Goal: Navigation & Orientation: Find specific page/section

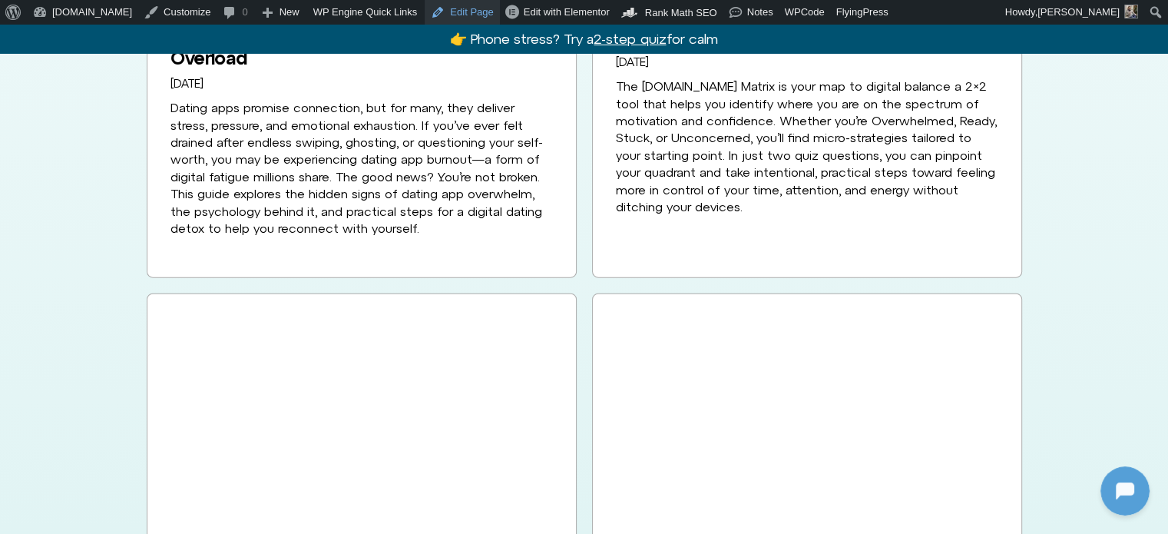
scroll to position [3300, 0]
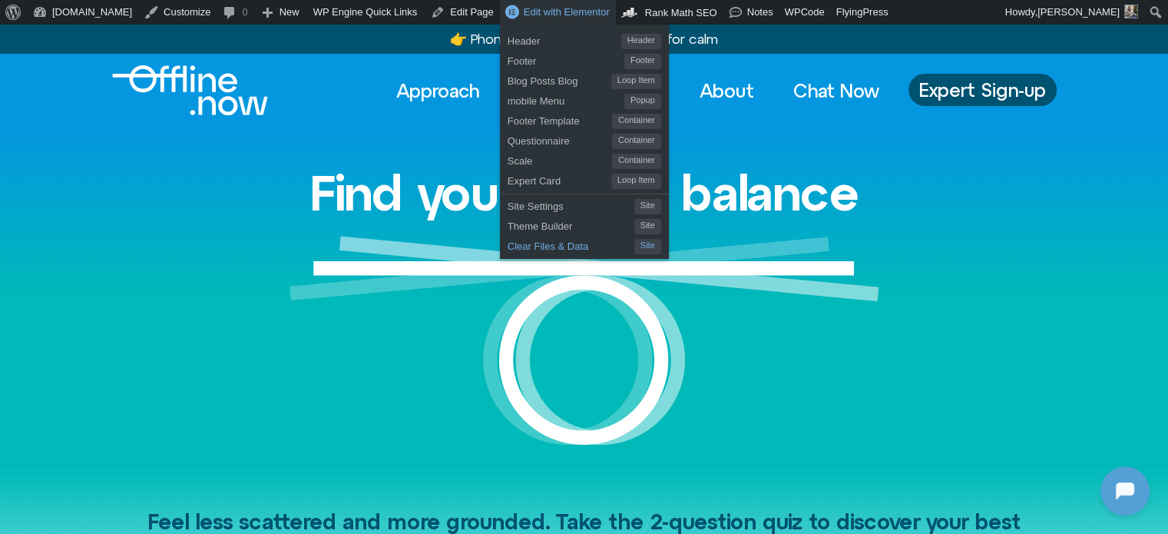
click at [512, 237] on span "Clear Files & Data" at bounding box center [571, 244] width 127 height 20
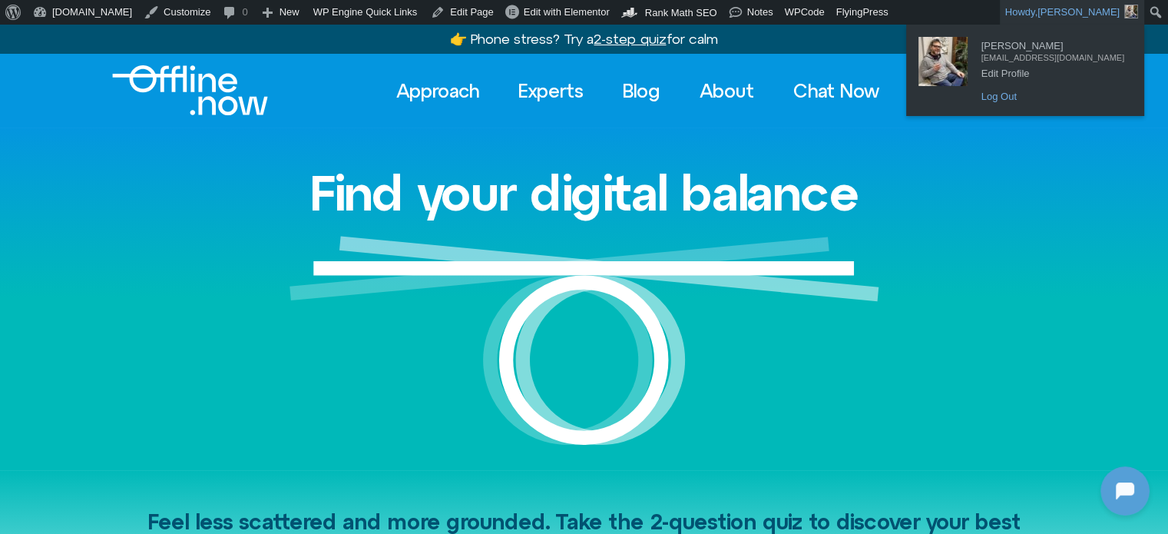
click at [1047, 99] on link "Log Out" at bounding box center [1053, 97] width 158 height 20
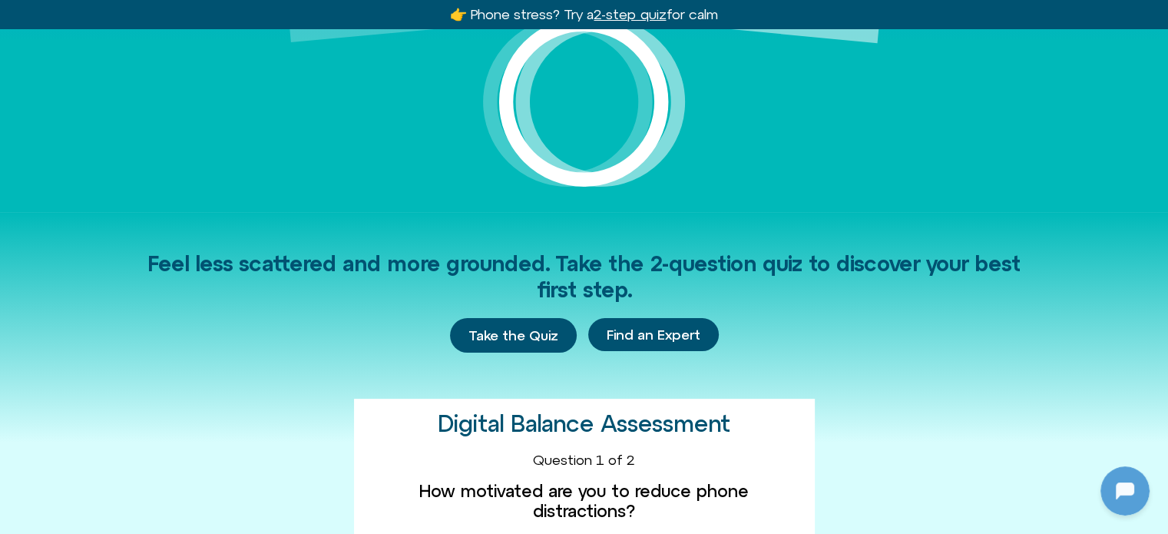
scroll to position [230, 0]
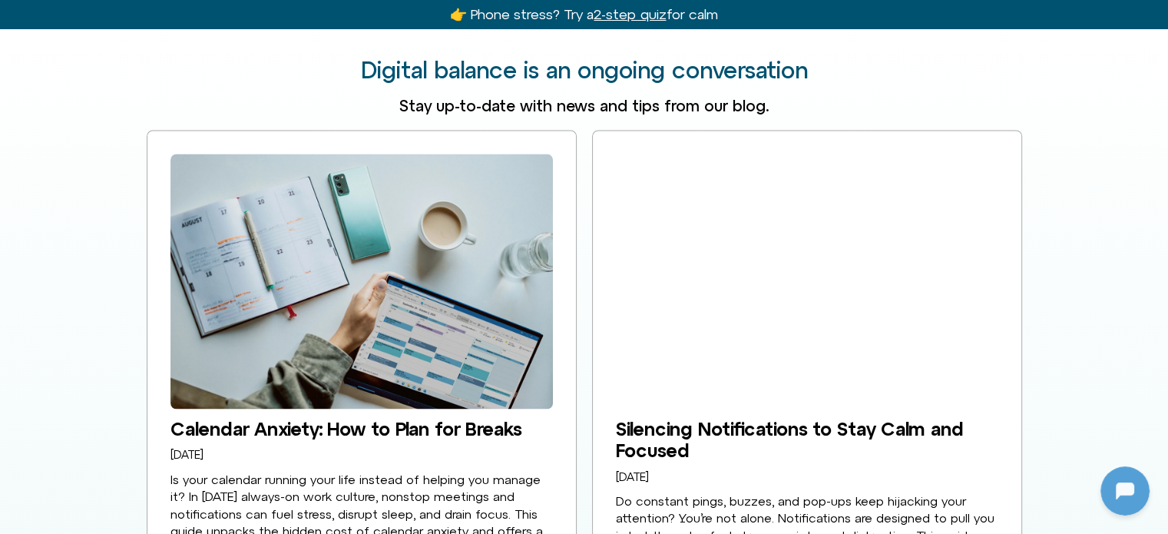
scroll to position [3150, 0]
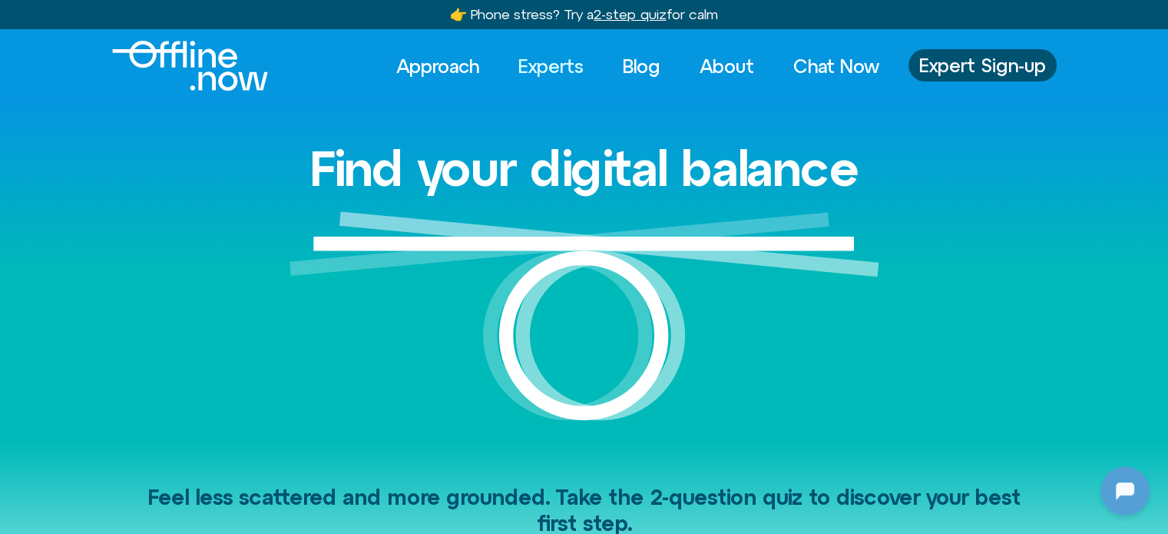
click at [565, 65] on link "Experts" at bounding box center [551, 66] width 93 height 34
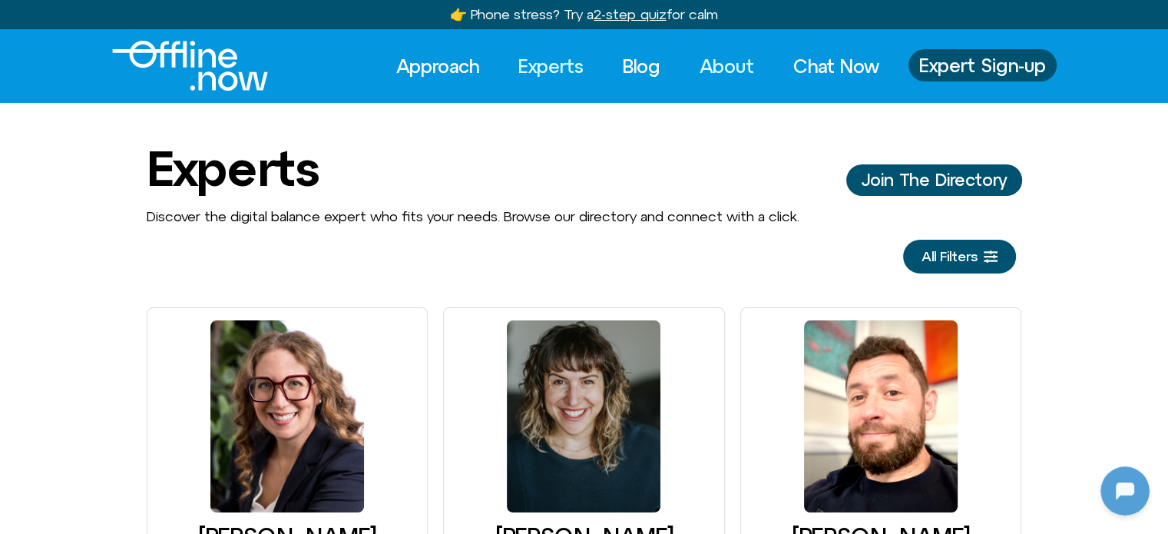
click at [705, 65] on link "About" at bounding box center [727, 66] width 82 height 34
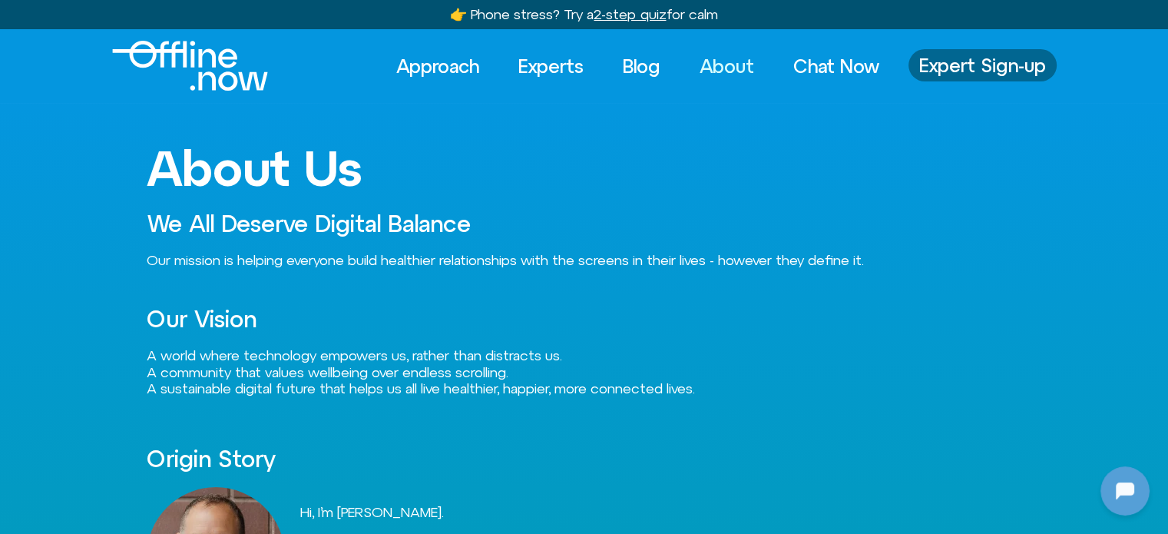
click at [973, 75] on span "Expert Sign-up" at bounding box center [983, 65] width 127 height 20
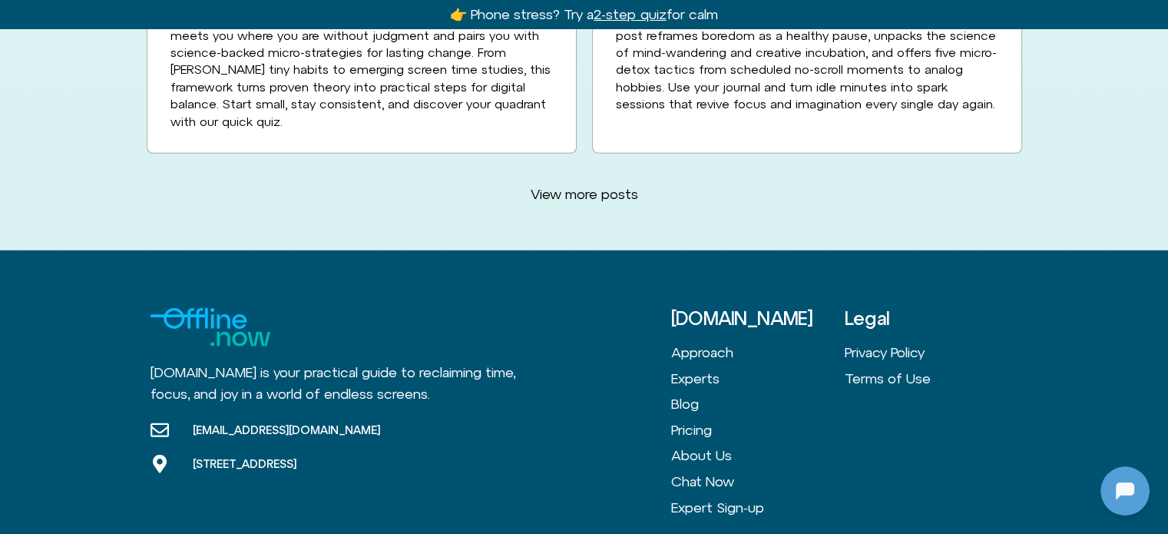
scroll to position [4197, 0]
